Goal: Obtain resource: Obtain resource

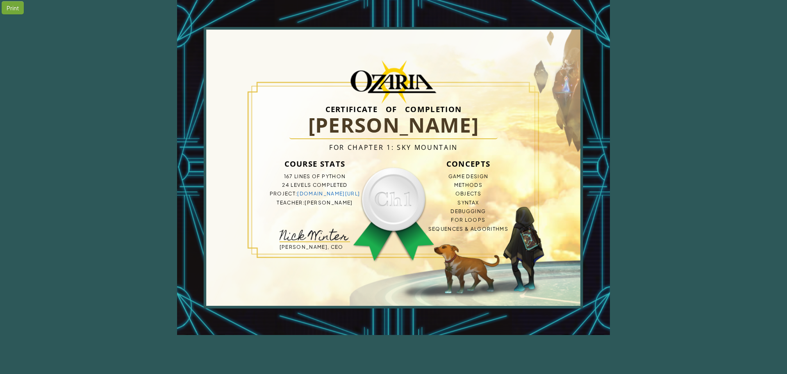
click at [9, 7] on div "Print" at bounding box center [13, 7] width 22 height 13
click at [7, 9] on div "Print" at bounding box center [13, 7] width 22 height 13
click at [8, 8] on div "Print" at bounding box center [13, 7] width 22 height 13
